Goal: Information Seeking & Learning: Check status

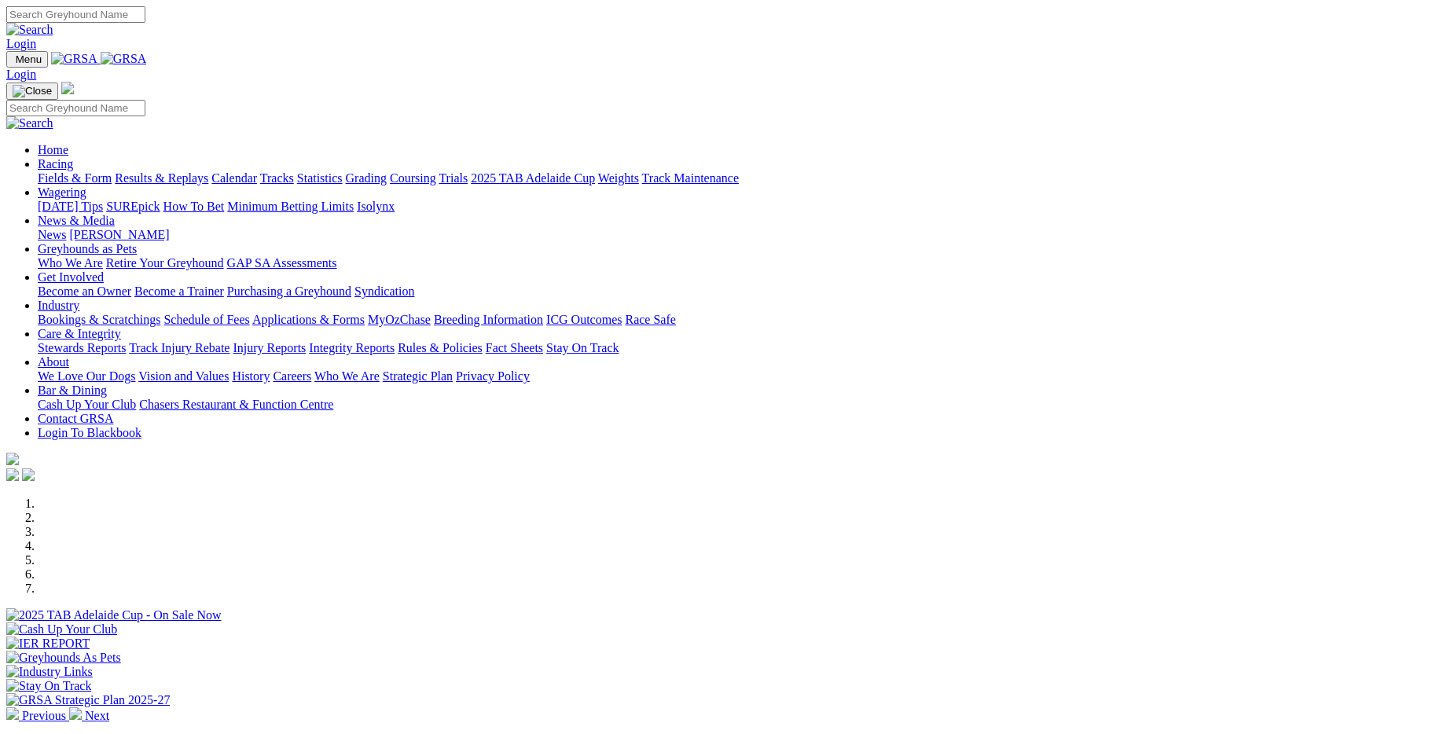
click at [208, 171] on link "Results & Replays" at bounding box center [162, 177] width 94 height 13
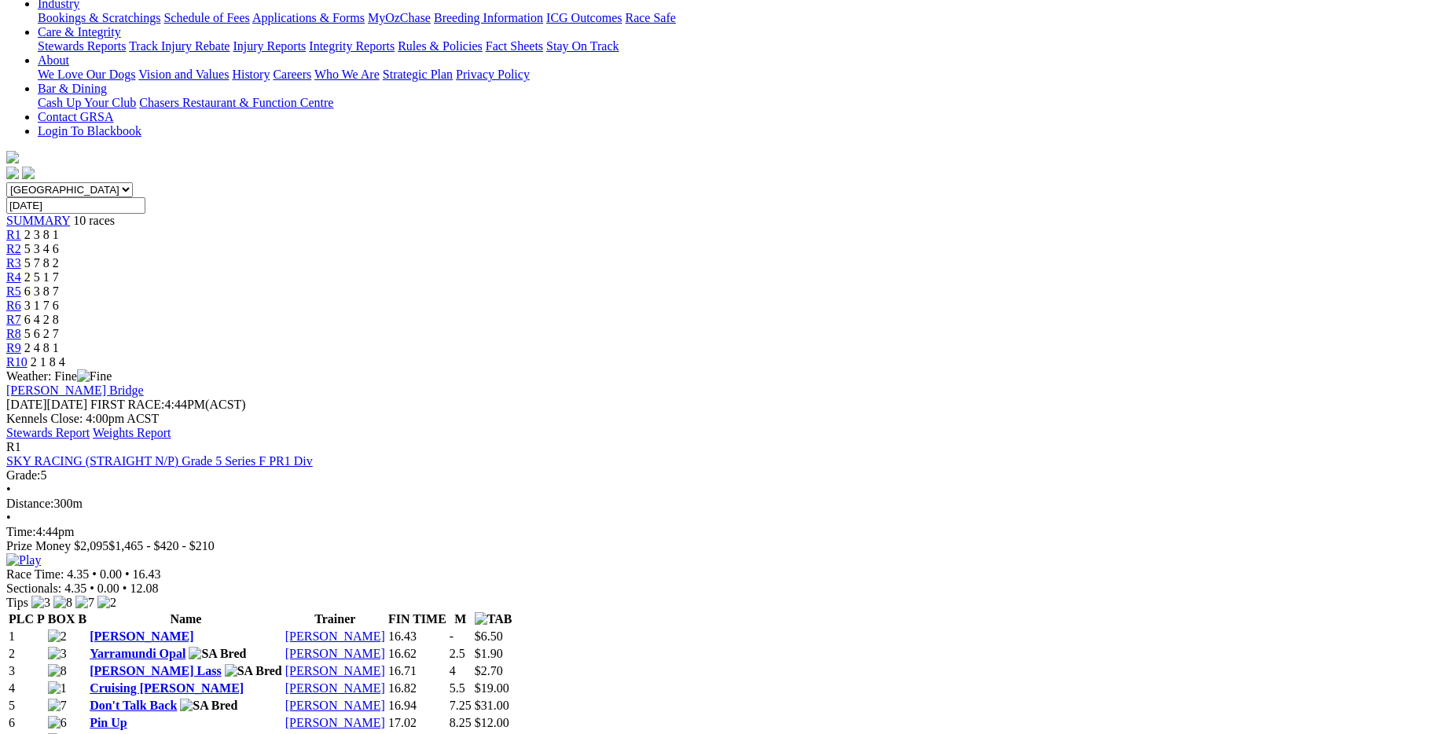
scroll to position [314, 0]
